Goal: Navigation & Orientation: Find specific page/section

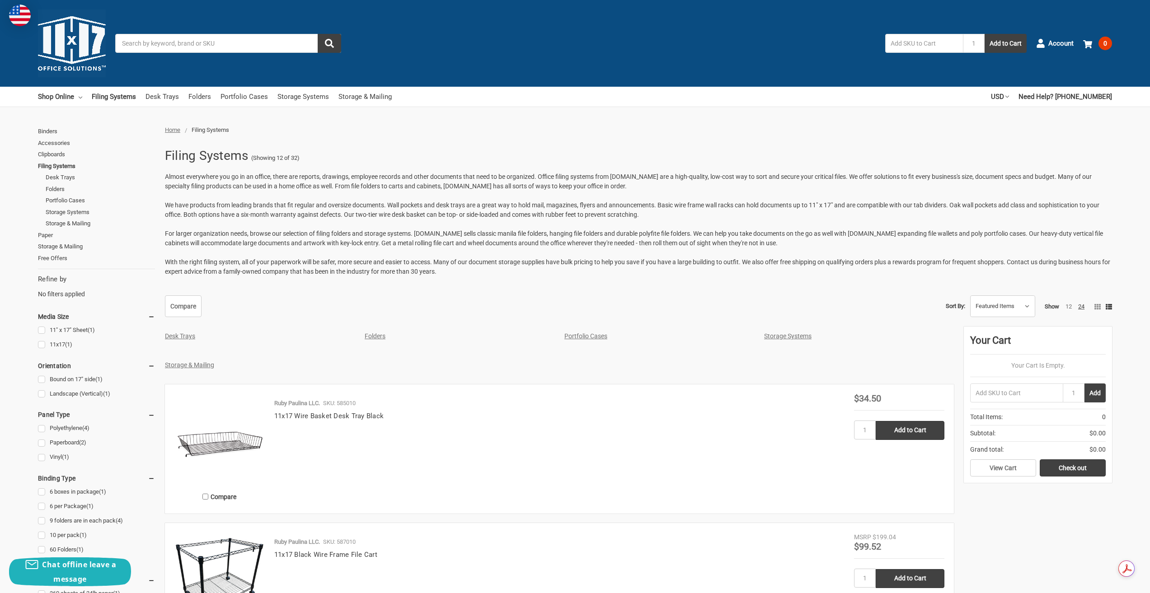
click at [171, 131] on span "Home" at bounding box center [172, 130] width 15 height 7
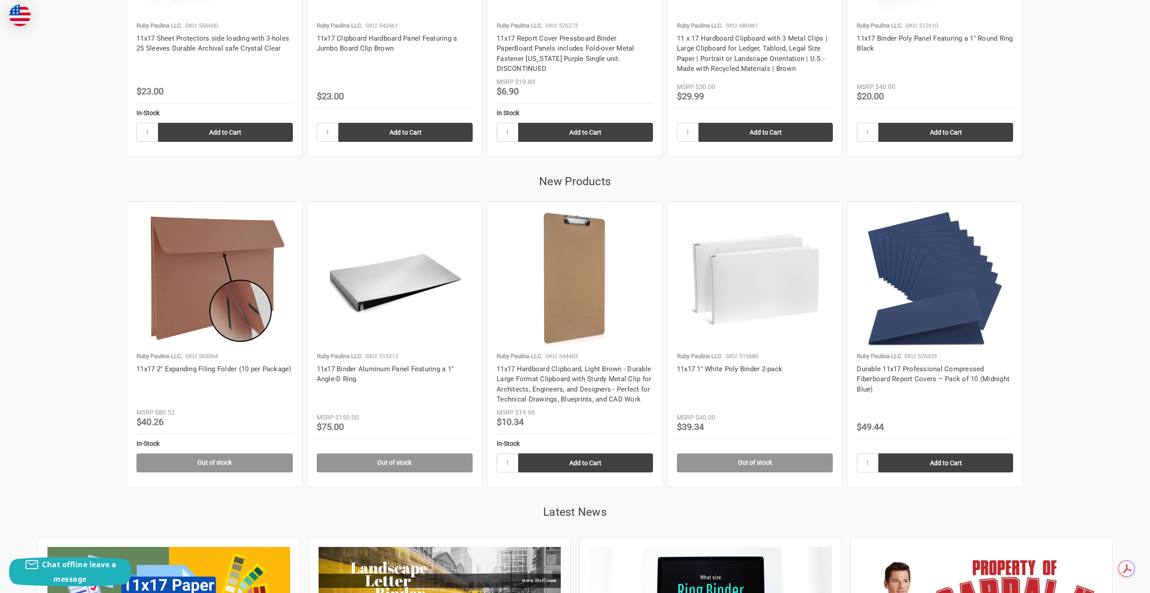
scroll to position [1808, 0]
